Goal: Task Accomplishment & Management: Manage account settings

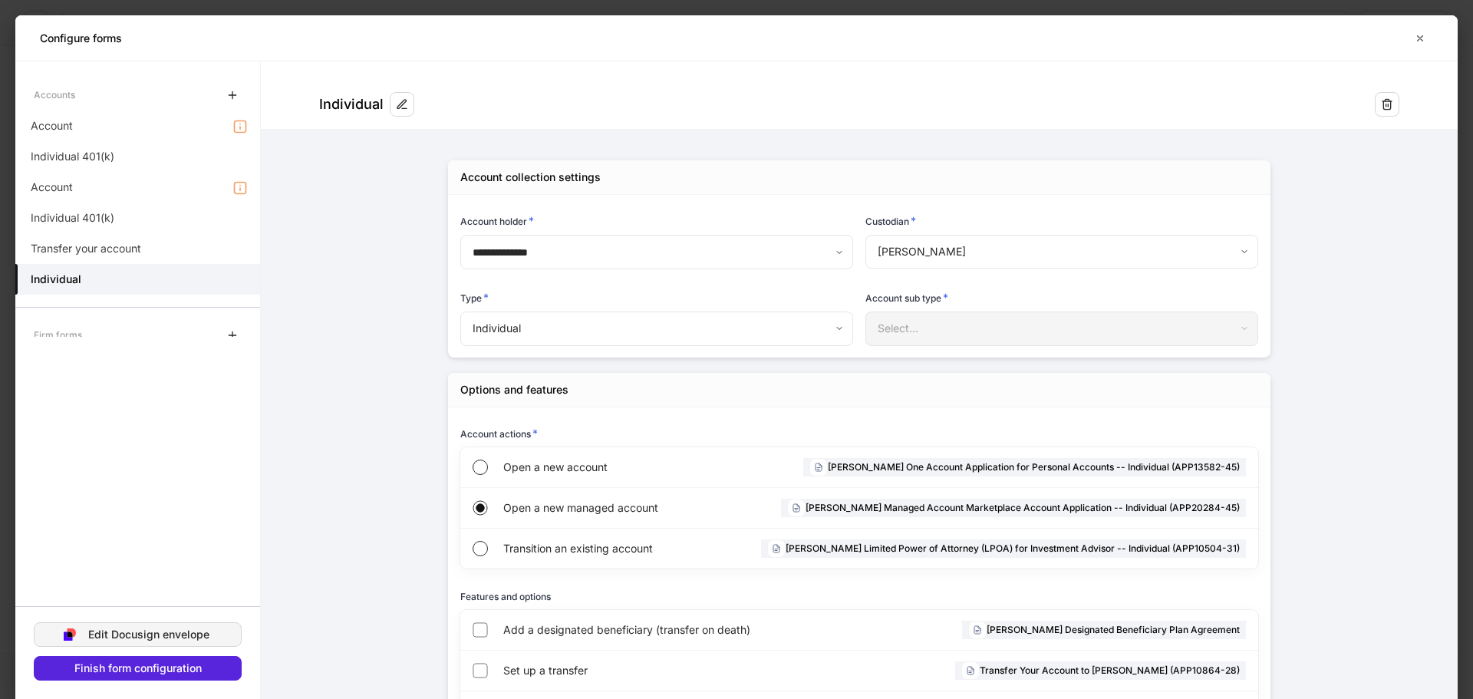
click at [180, 631] on div "Edit Docusign envelope" at bounding box center [148, 634] width 121 height 11
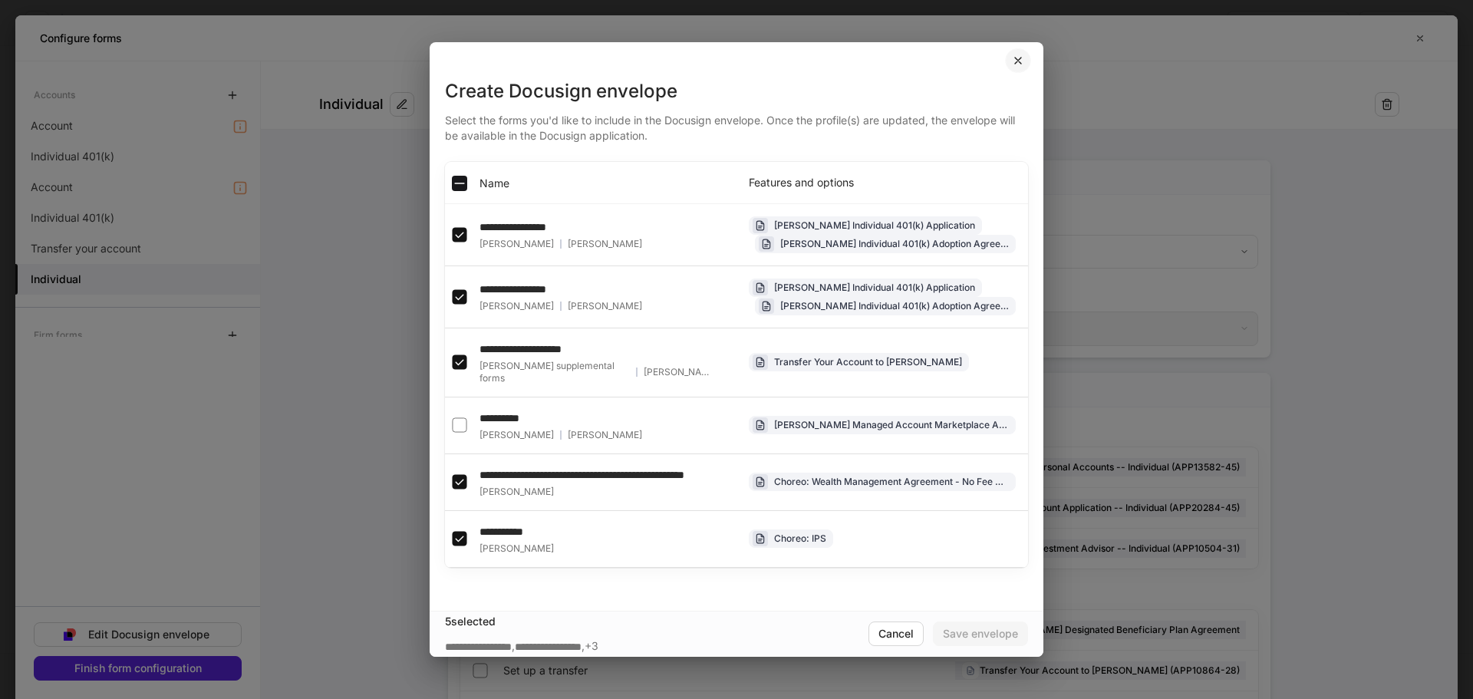
click at [1017, 64] on icon "button" at bounding box center [1018, 60] width 12 height 12
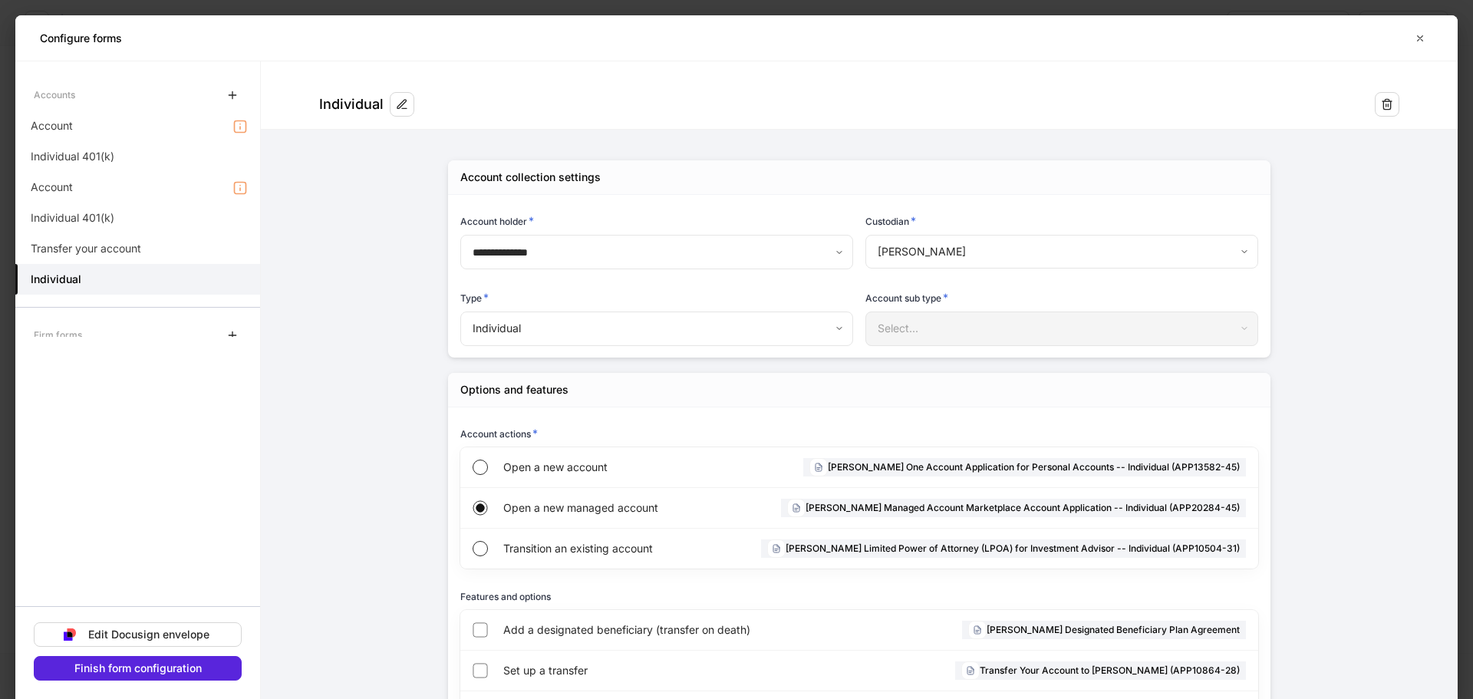
click at [590, 328] on body "**********" at bounding box center [736, 349] width 1473 height 699
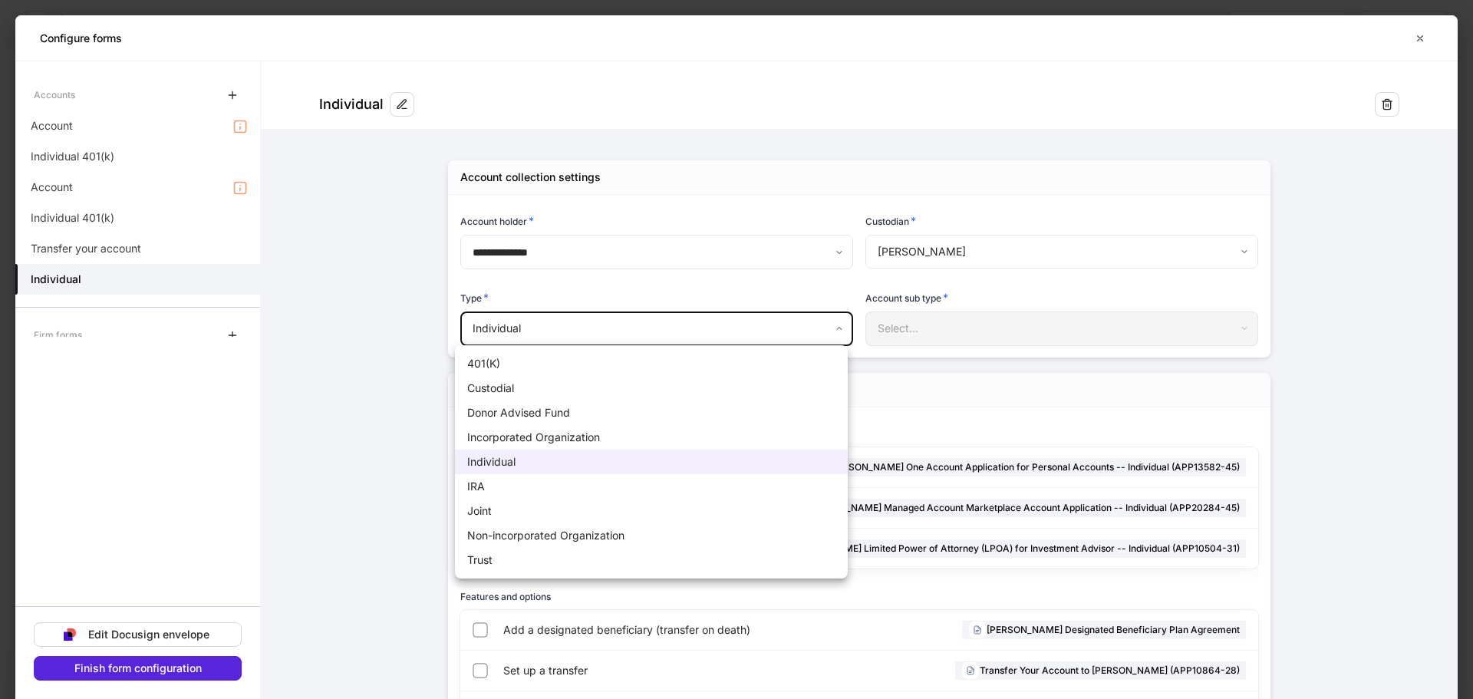
click at [361, 252] on div at bounding box center [736, 349] width 1473 height 699
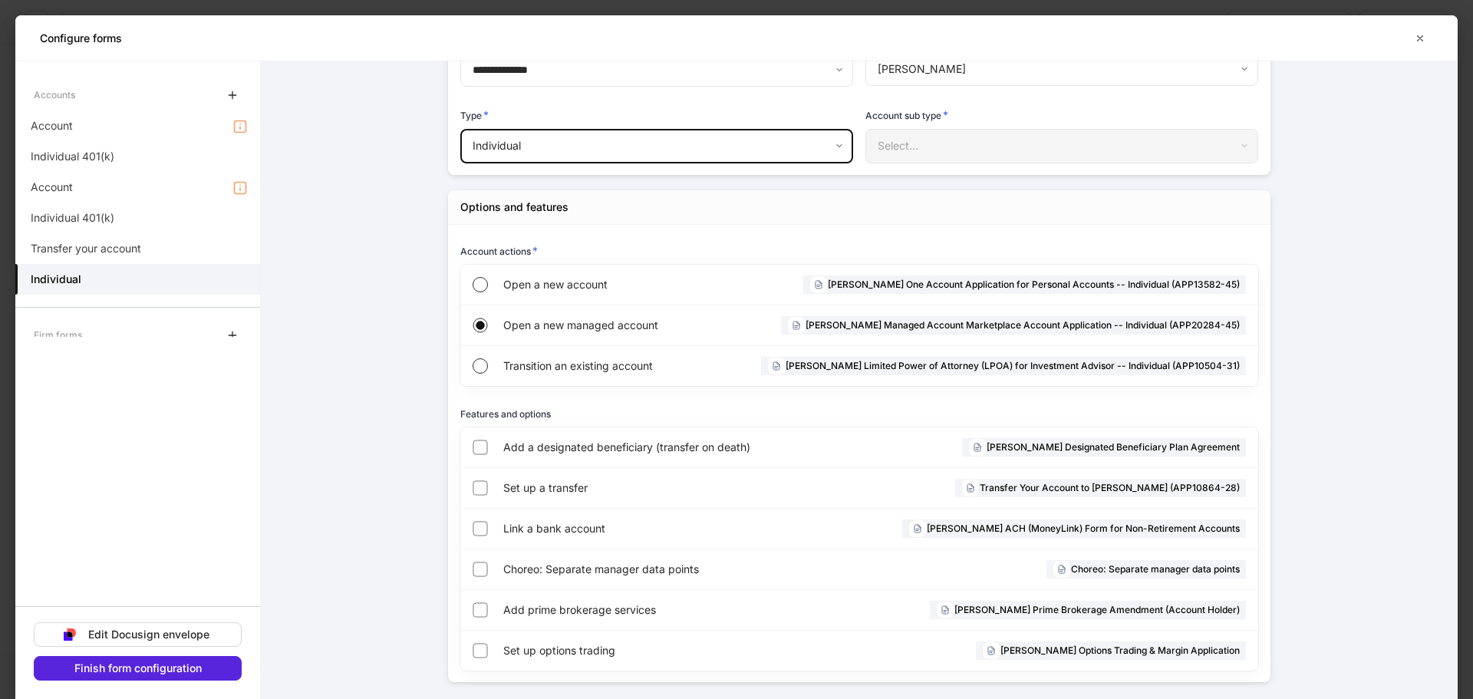
scroll to position [196, 0]
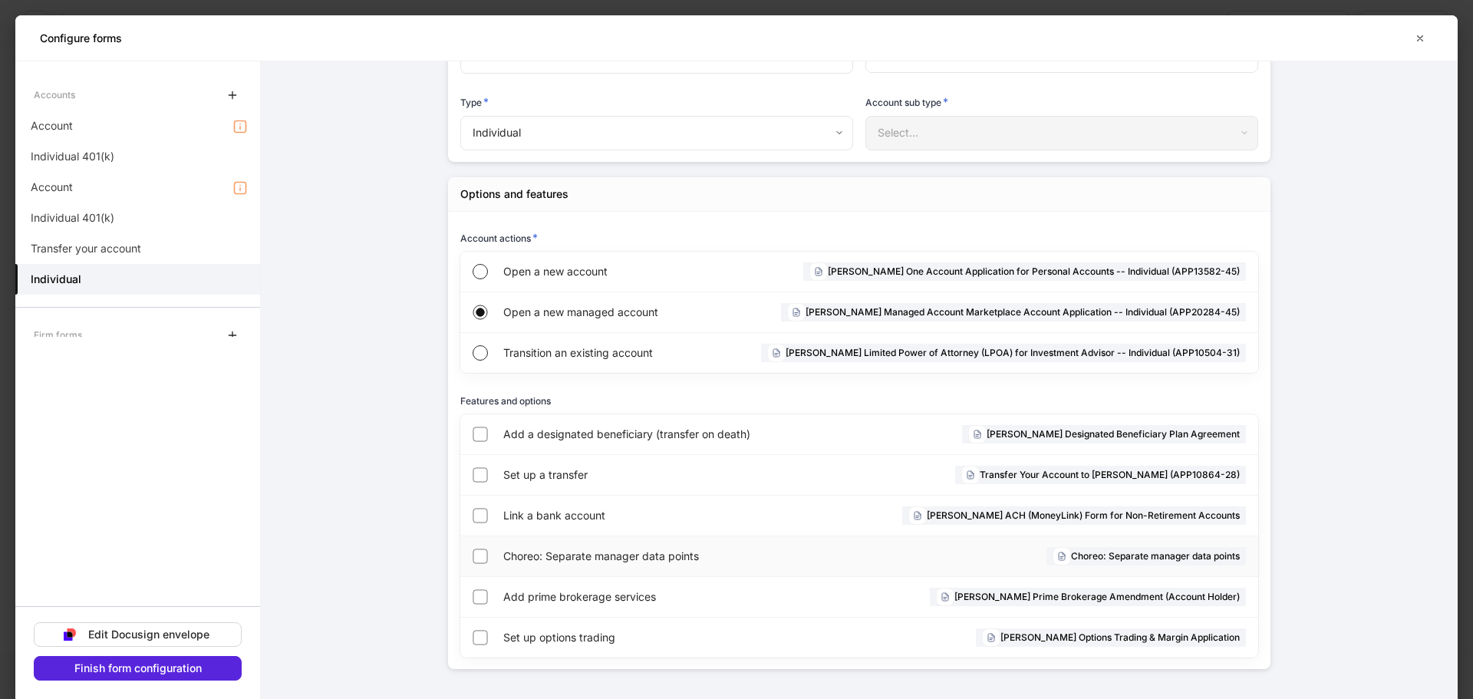
click at [613, 556] on span "Choreo: Separate manager data points" at bounding box center [682, 556] width 358 height 15
click at [582, 552] on span "Choreo: Separate manager data points" at bounding box center [682, 556] width 358 height 15
drag, startPoint x: 582, startPoint y: 552, endPoint x: 1016, endPoint y: 583, distance: 434.6
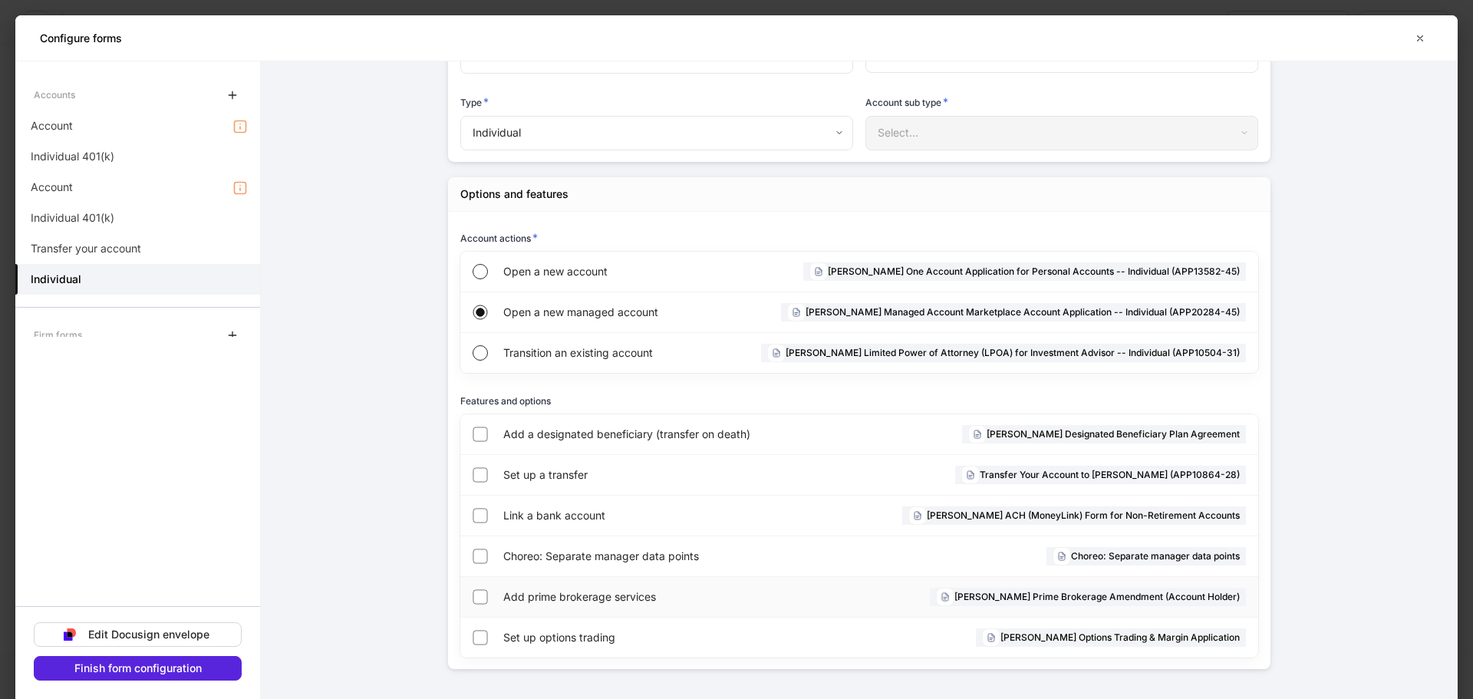
click at [584, 552] on span "Choreo: Separate manager data points" at bounding box center [682, 556] width 358 height 15
click at [1155, 556] on h6 "Choreo: Separate manager data points" at bounding box center [1155, 556] width 169 height 15
click at [1147, 554] on h6 "Choreo: Separate manager data points" at bounding box center [1155, 556] width 169 height 15
click at [1057, 555] on icon at bounding box center [1061, 556] width 9 height 9
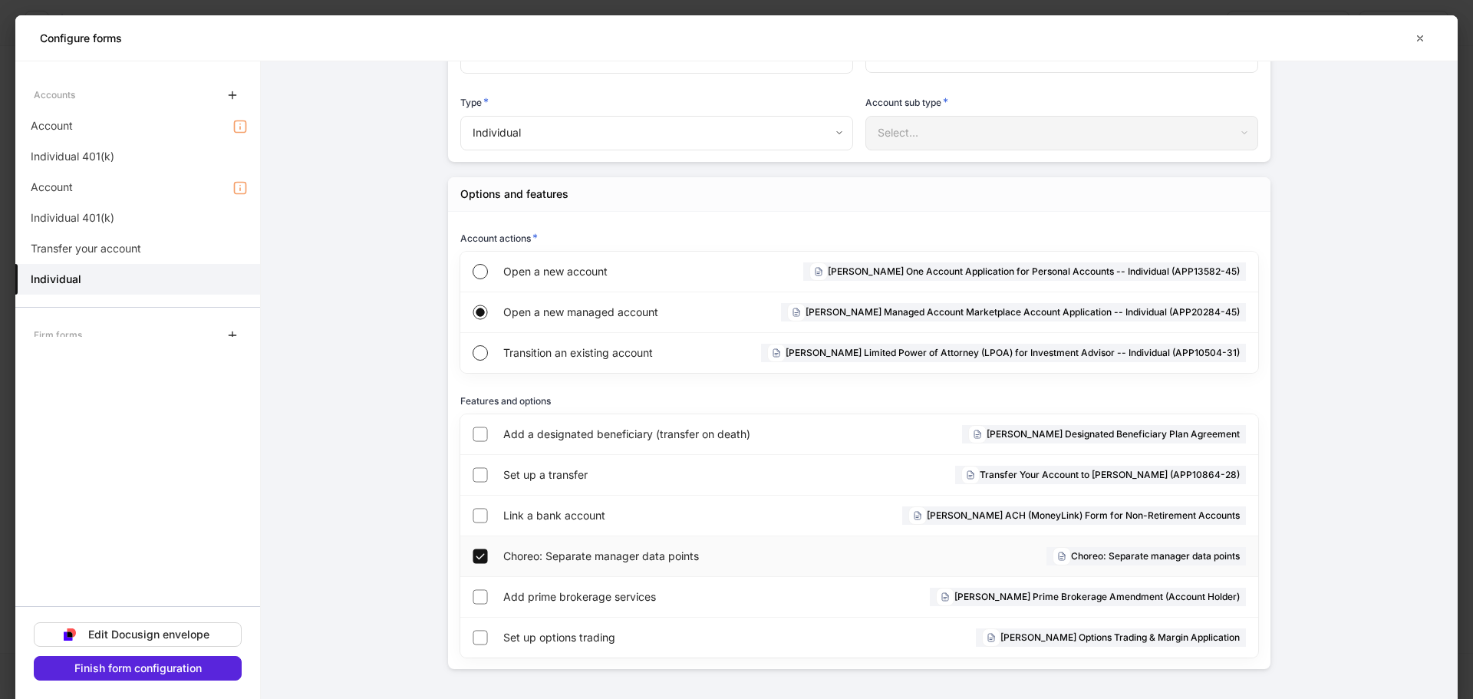
click at [1057, 555] on icon at bounding box center [1061, 556] width 9 height 9
click at [1059, 555] on icon at bounding box center [1062, 556] width 6 height 8
click at [1057, 555] on icon at bounding box center [1061, 556] width 9 height 9
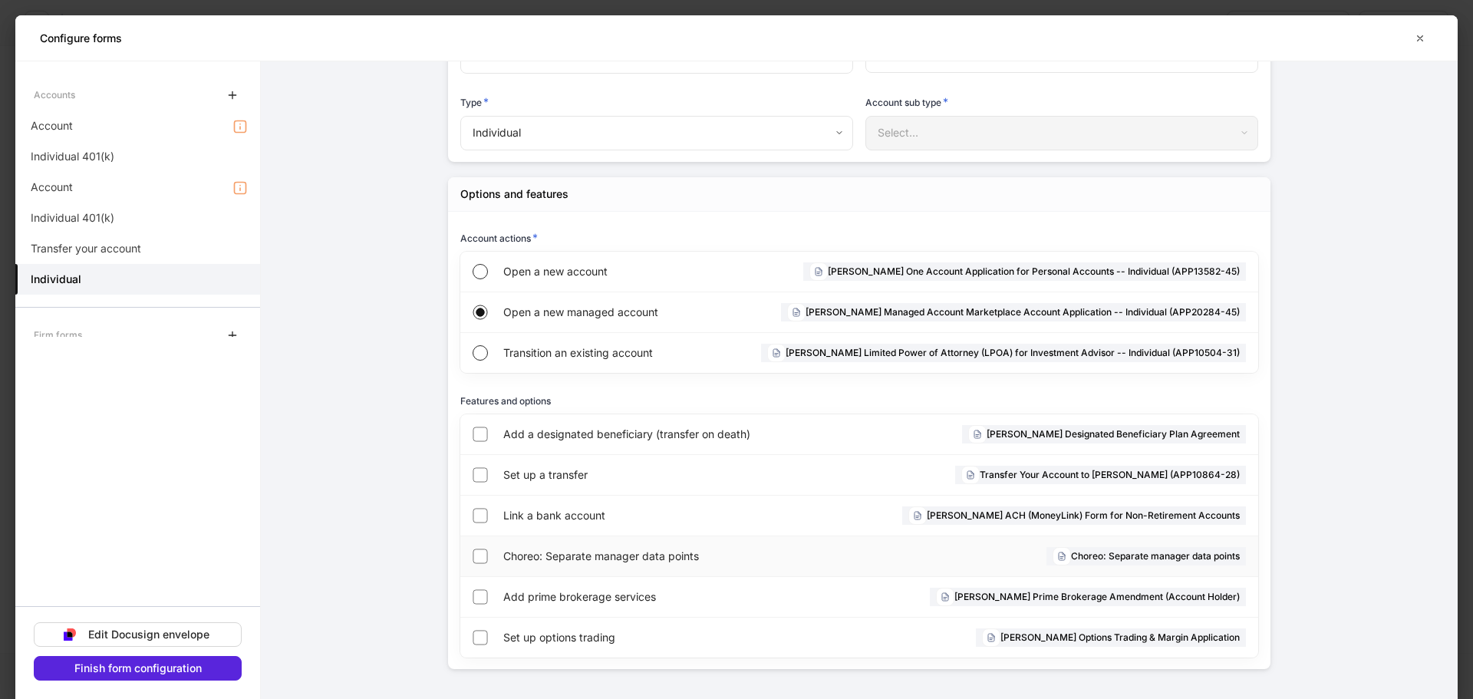
click at [1071, 553] on h6 "Choreo: Separate manager data points" at bounding box center [1155, 556] width 169 height 15
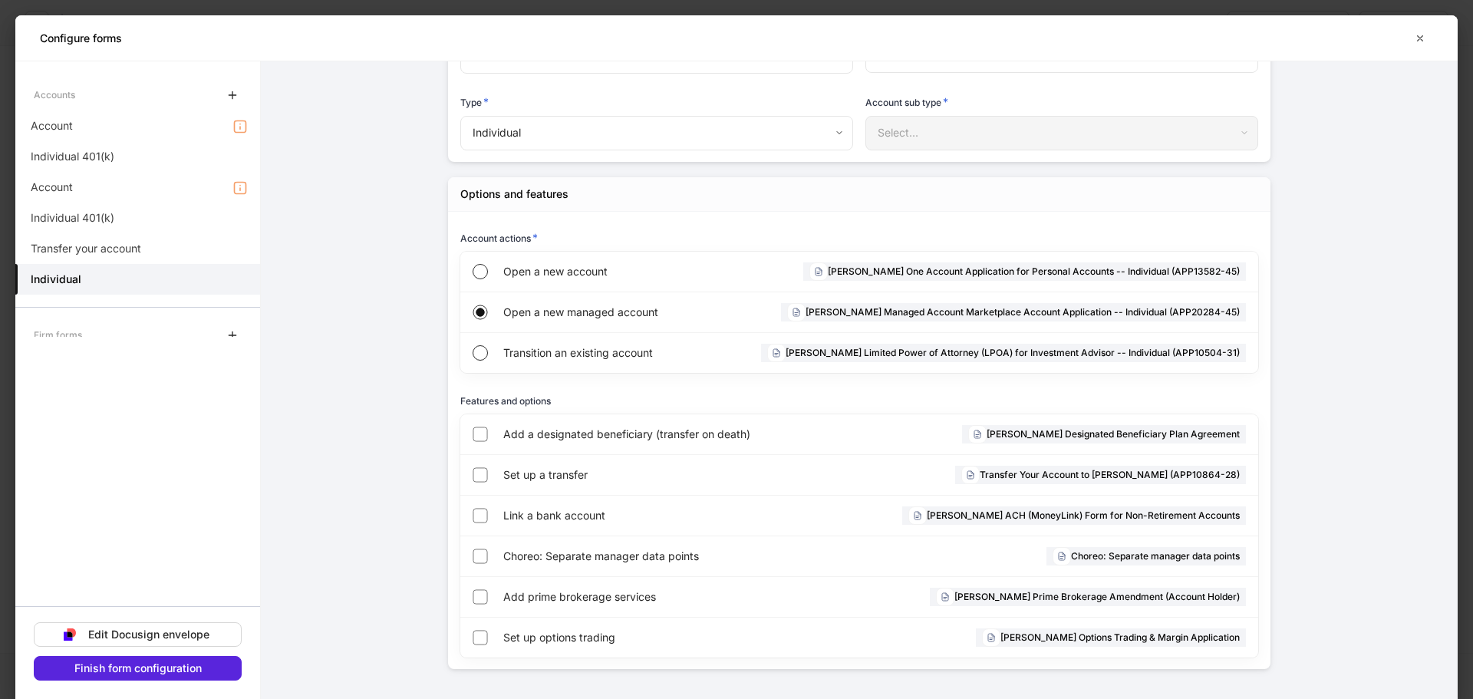
click at [404, 572] on div "**********" at bounding box center [859, 317] width 921 height 766
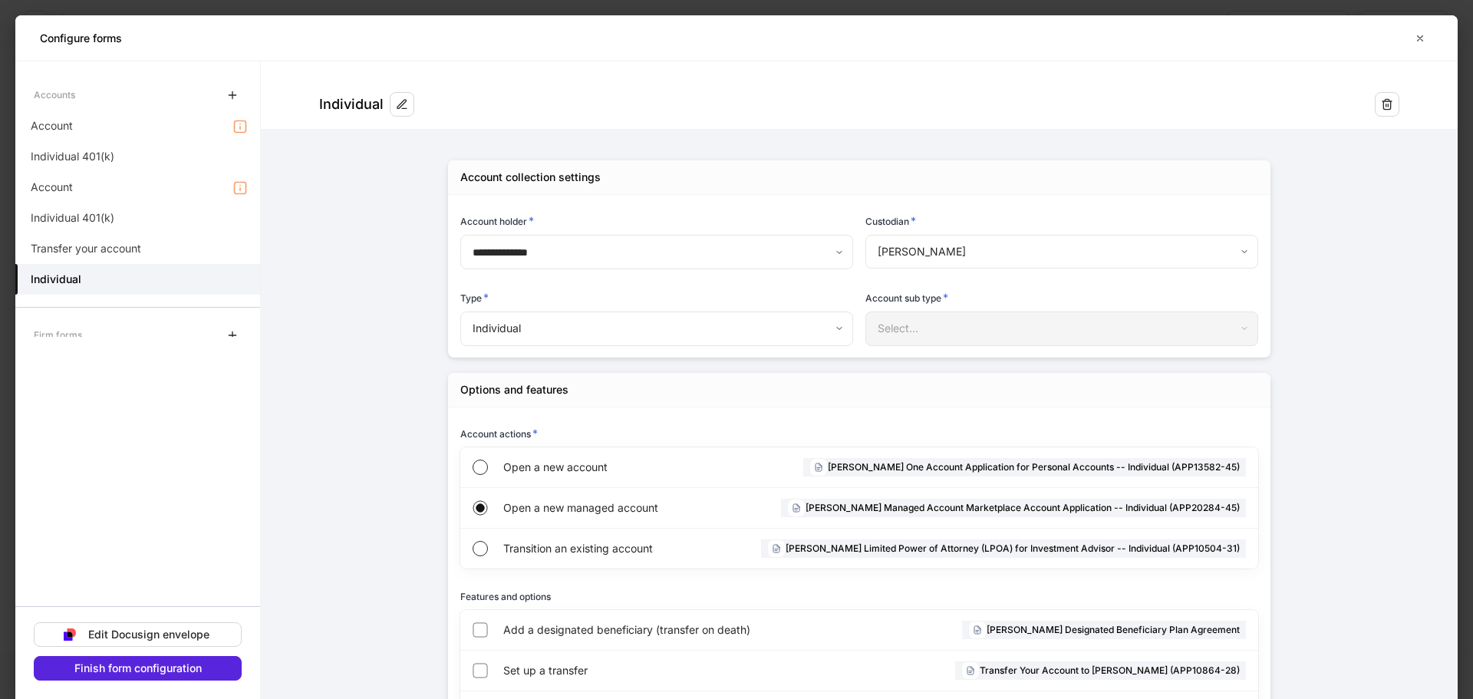
click at [595, 334] on body "**********" at bounding box center [736, 349] width 1473 height 699
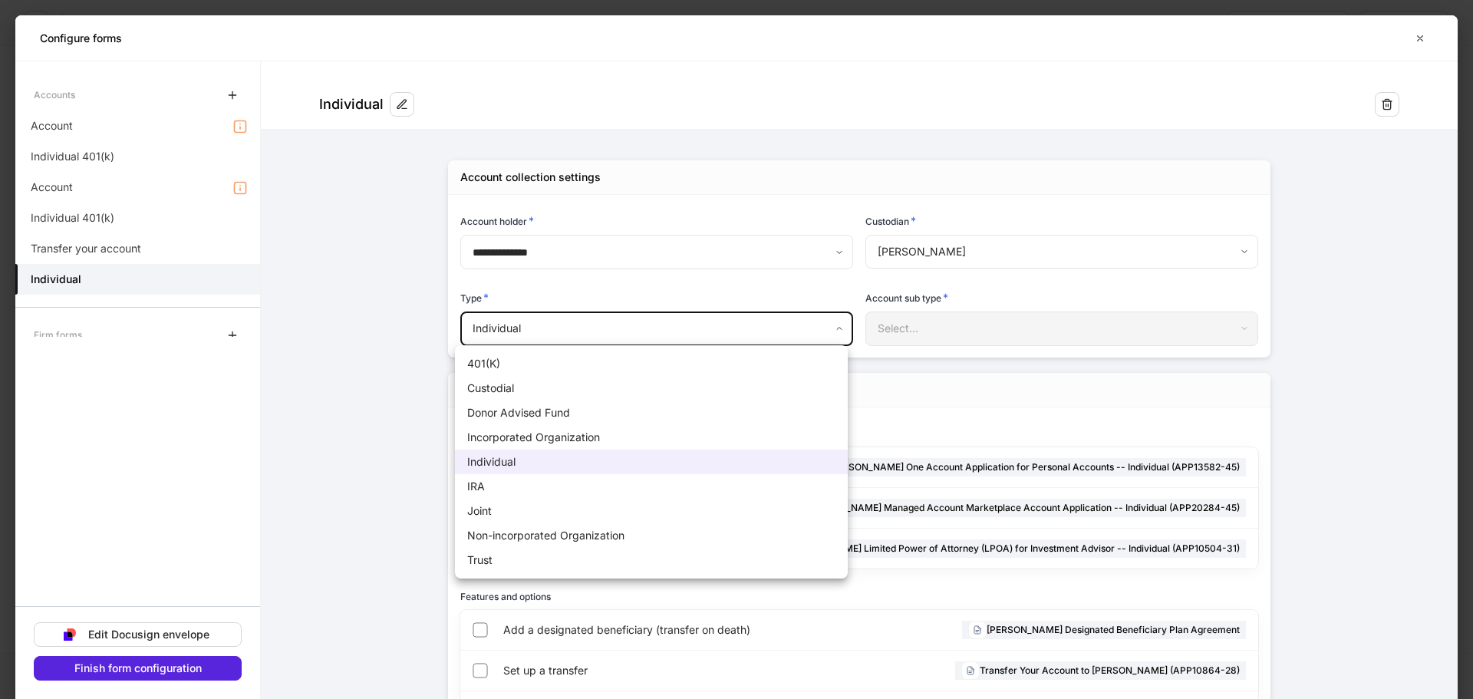
click at [338, 293] on div at bounding box center [736, 349] width 1473 height 699
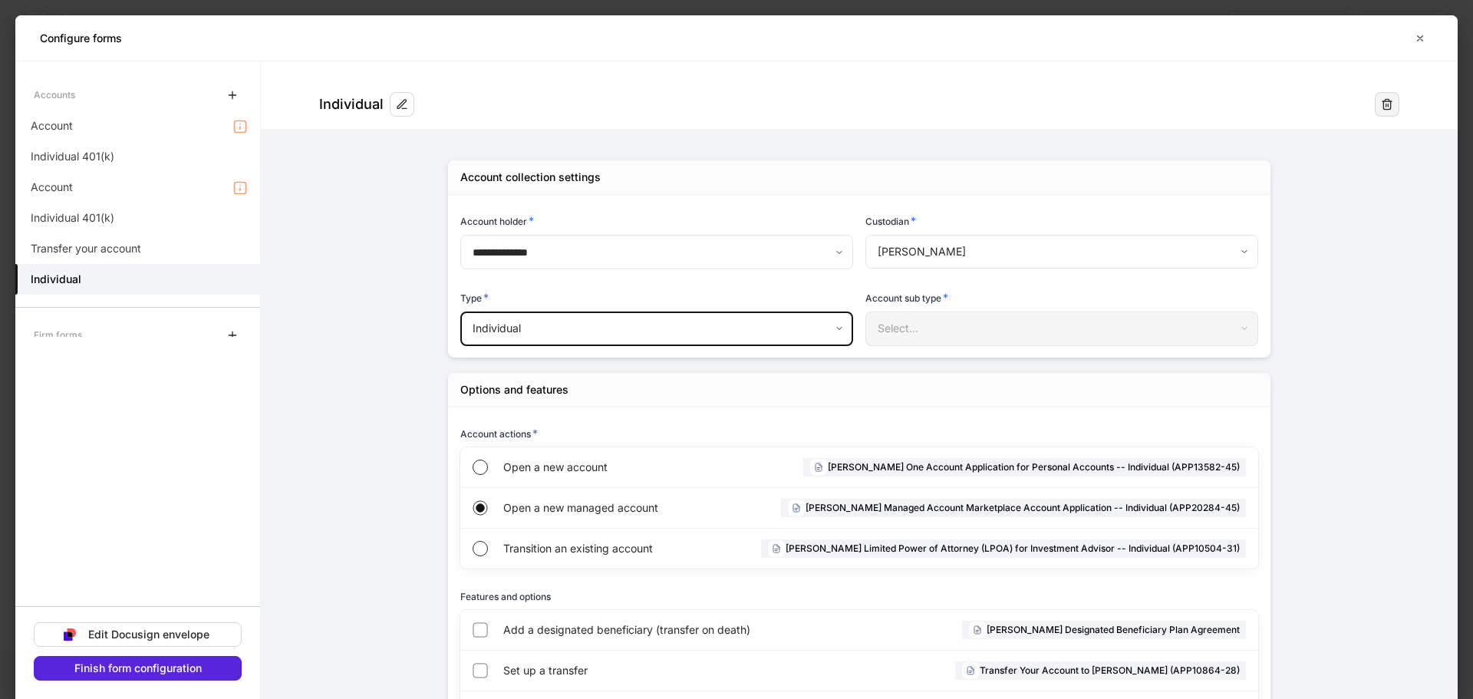
click at [1381, 107] on icon "button" at bounding box center [1387, 104] width 12 height 12
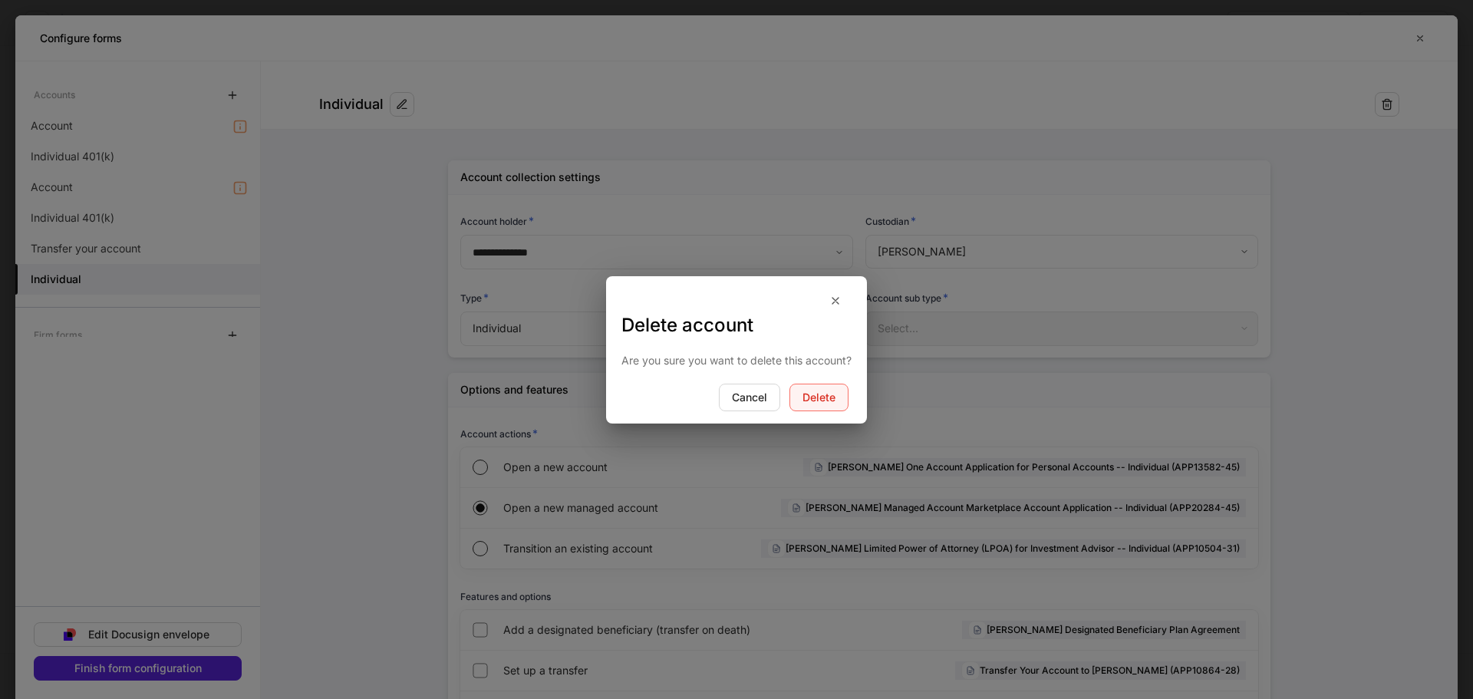
click at [813, 395] on div "Delete" at bounding box center [819, 397] width 33 height 11
